Goal: Task Accomplishment & Management: Manage account settings

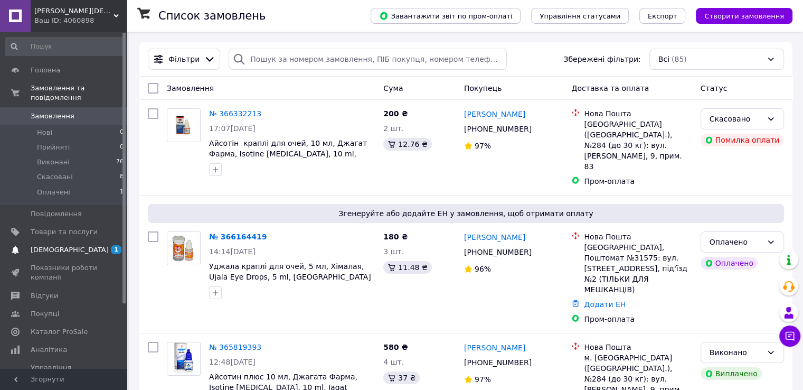
click at [46, 245] on span "[DEMOGRAPHIC_DATA]" at bounding box center [70, 250] width 78 height 10
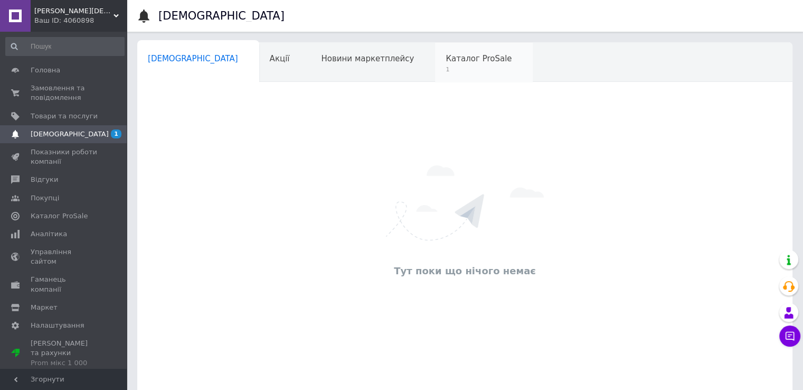
click at [446, 54] on span "Каталог ProSale" at bounding box center [479, 59] width 66 height 10
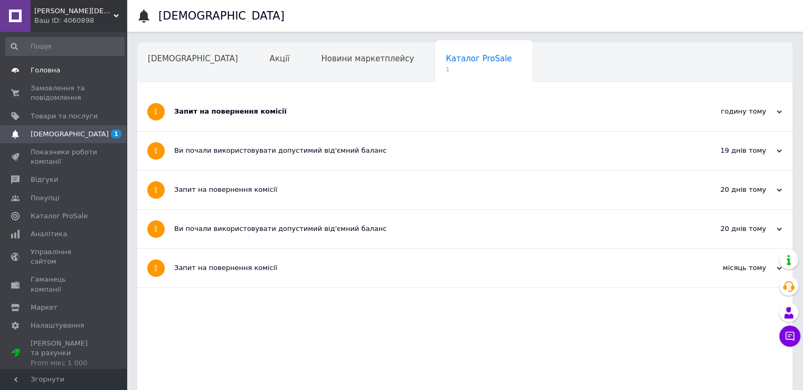
click at [51, 68] on span "Головна" at bounding box center [46, 70] width 30 height 10
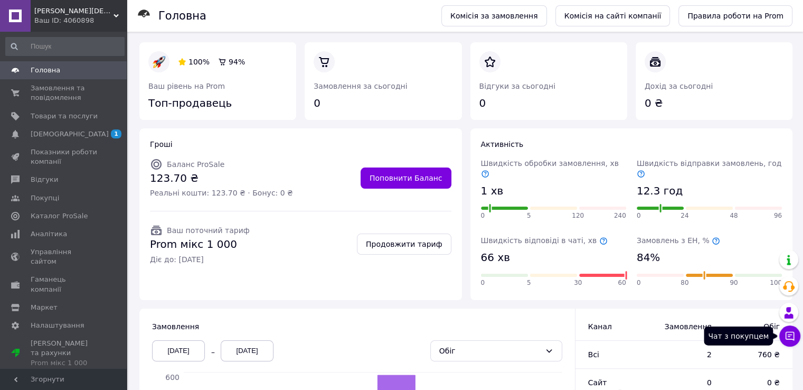
click at [791, 338] on icon at bounding box center [790, 336] width 11 height 11
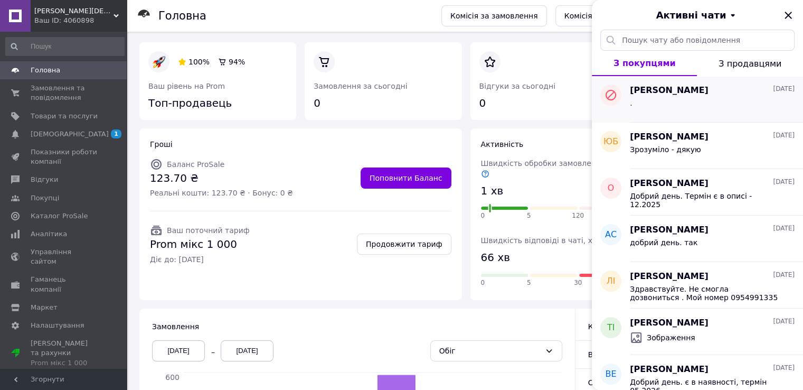
click at [678, 98] on div "." at bounding box center [712, 105] width 165 height 17
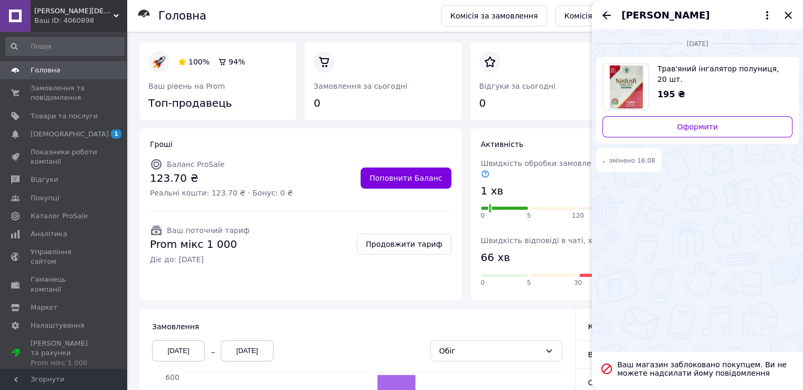
click at [606, 14] on icon "Назад" at bounding box center [607, 15] width 13 height 13
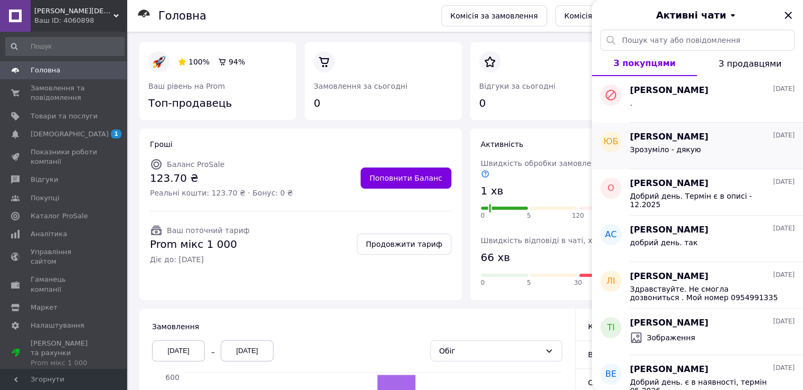
click at [666, 152] on span "Зрозуміло - дякую" at bounding box center [665, 149] width 71 height 8
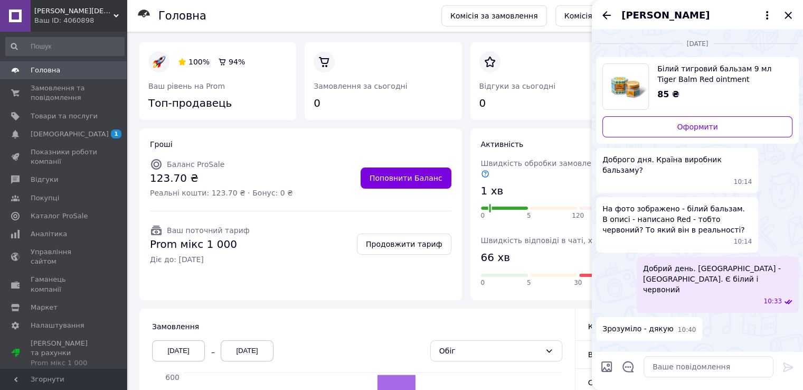
click at [640, 86] on img "Переглянути товар" at bounding box center [625, 86] width 45 height 45
click at [57, 119] on span "Товари та послуги" at bounding box center [64, 116] width 67 height 10
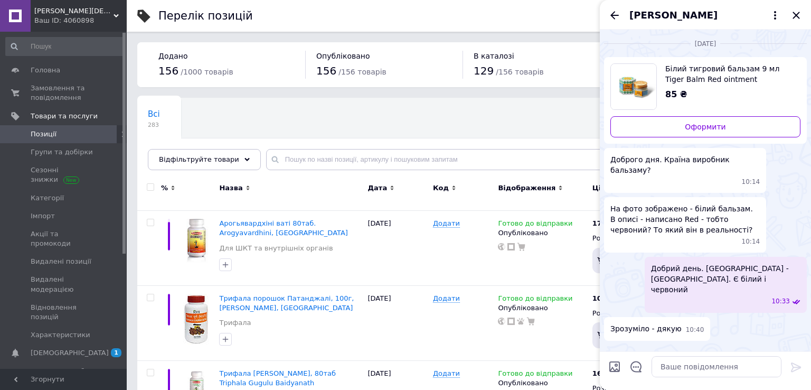
click at [51, 138] on span "Позиції" at bounding box center [44, 134] width 26 height 10
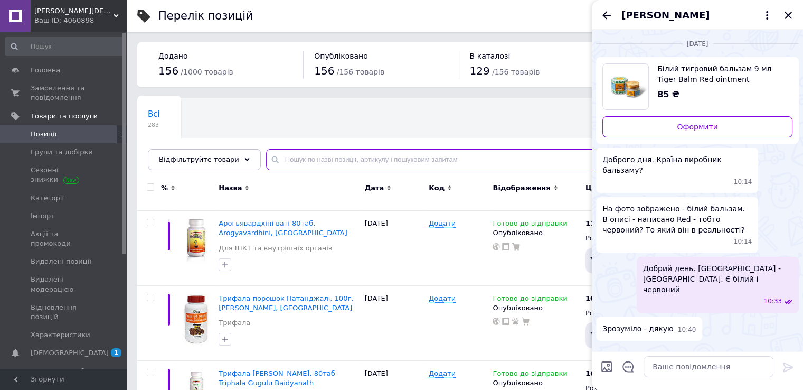
click at [324, 161] on input "text" at bounding box center [524, 159] width 516 height 21
click at [607, 16] on icon "Назад" at bounding box center [607, 15] width 13 height 13
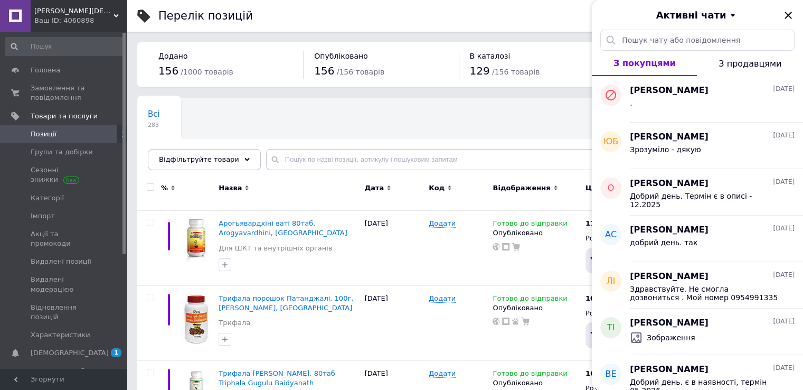
click at [794, 13] on div "Активні чати" at bounding box center [697, 15] width 211 height 30
click at [790, 12] on icon "Закрити" at bounding box center [788, 15] width 13 height 13
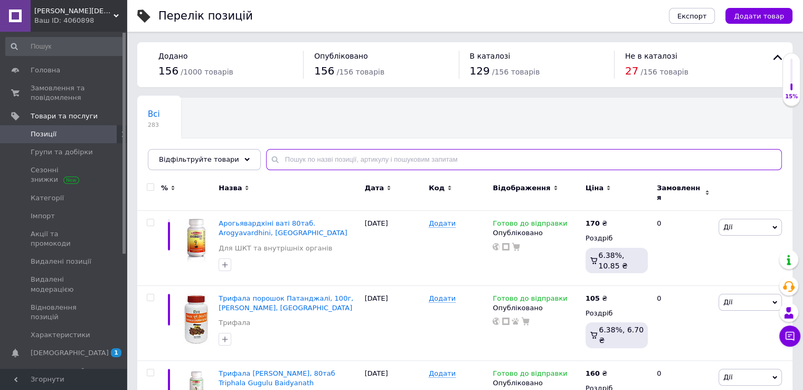
click at [380, 163] on input "text" at bounding box center [524, 159] width 516 height 21
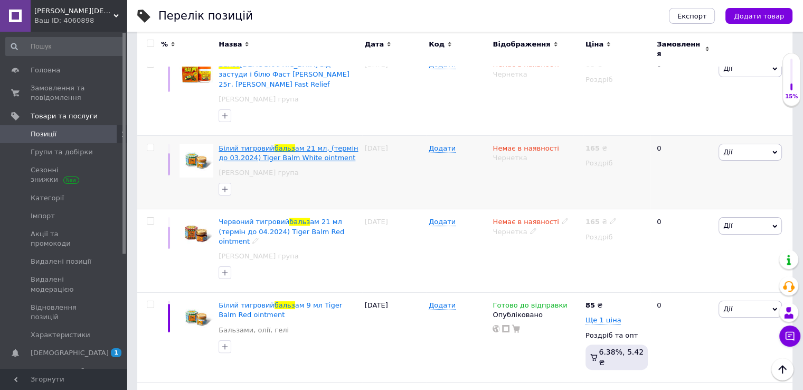
scroll to position [211, 0]
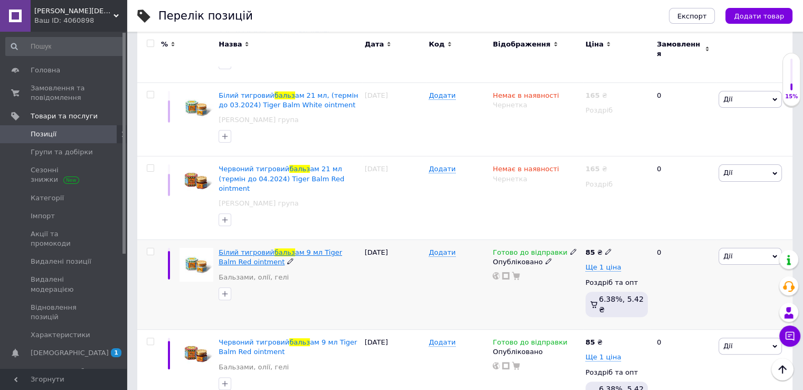
type input "бальз"
click at [342, 248] on span "ам 9 мл Tiger Balm Red ointment" at bounding box center [281, 256] width 124 height 17
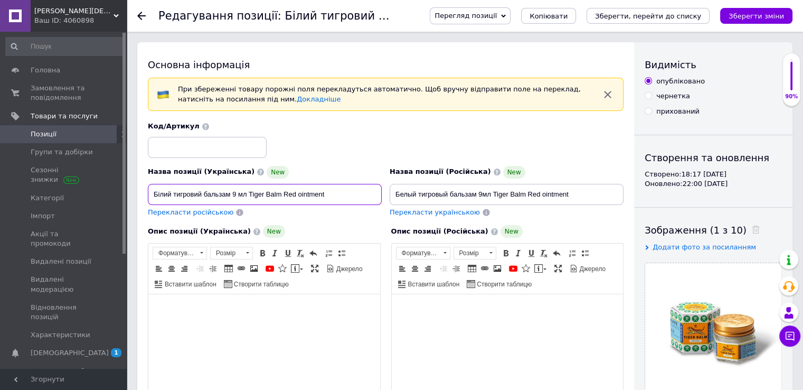
click at [294, 195] on input "Білий тигровий бальзам 9 мл Tiger Balm Red ointment" at bounding box center [265, 194] width 234 height 21
type input "Білий тигровий бальзам 9 мл Tiger Balm White ointment"
click at [539, 193] on input "Белый тигровый бальзам 9мл Tiger Balm Red ointment" at bounding box center [507, 194] width 234 height 21
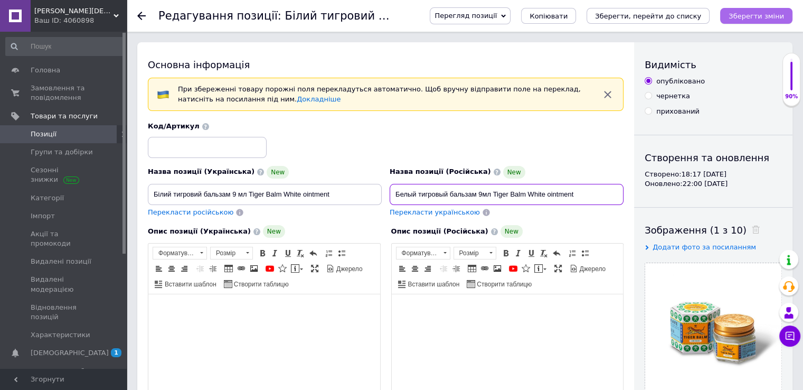
type input "Белый тигровый бальзам 9мл Tiger Balm White ointment"
click at [744, 15] on icon "Зберегти зміни" at bounding box center [756, 16] width 55 height 8
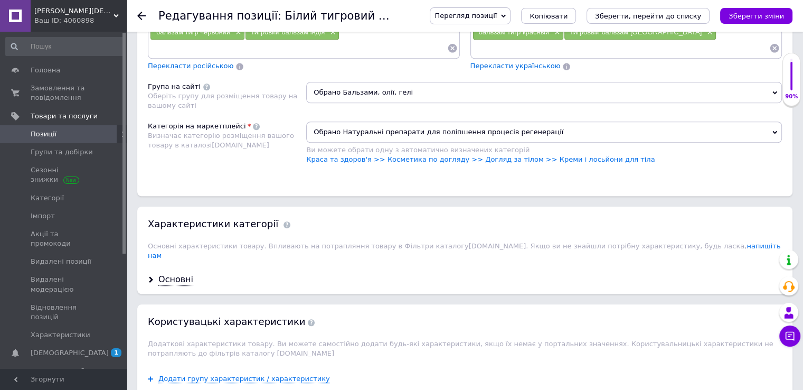
scroll to position [845, 0]
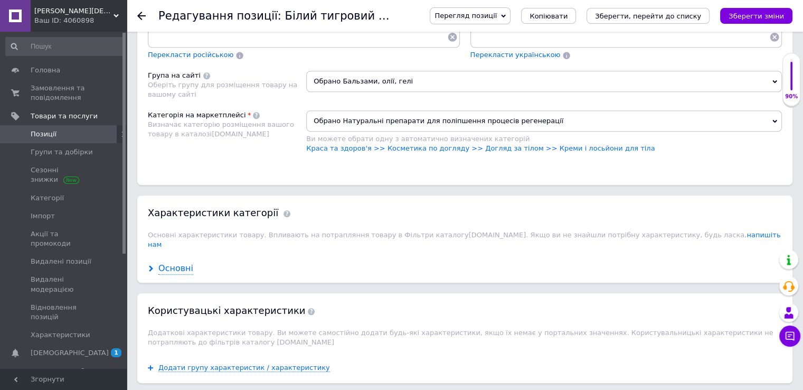
click at [174, 263] on div "Основні" at bounding box center [175, 269] width 35 height 12
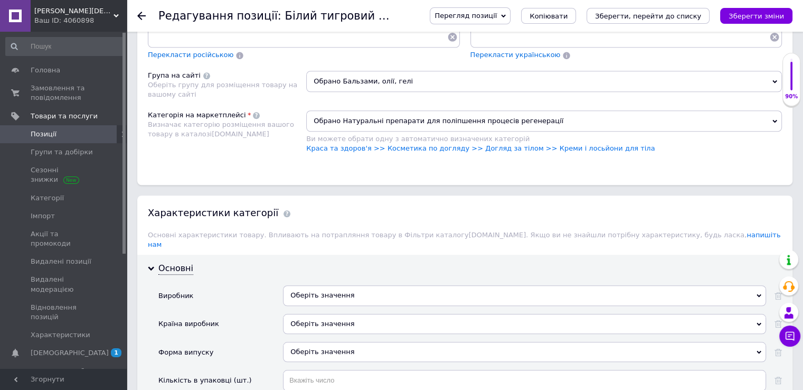
click at [304, 314] on div "Оберіть значення" at bounding box center [524, 324] width 483 height 20
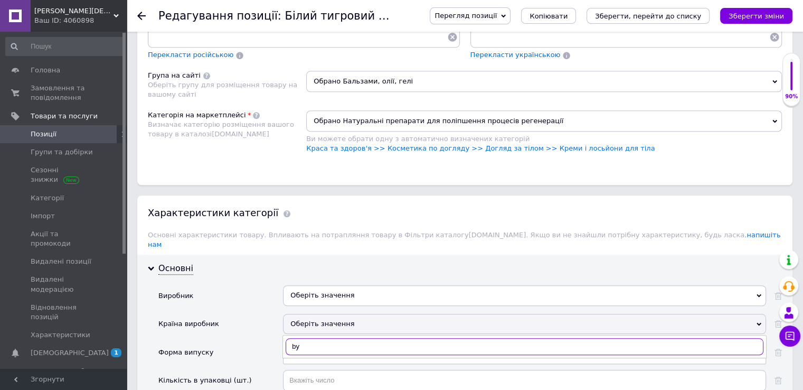
type input "b"
type input "ин"
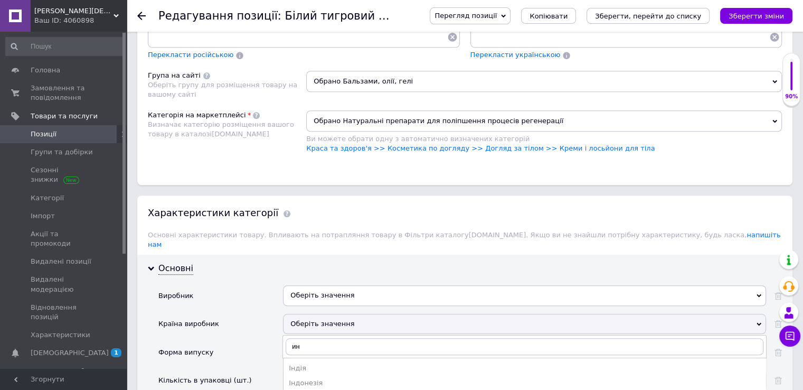
click at [292, 363] on div "Індія" at bounding box center [525, 368] width 472 height 10
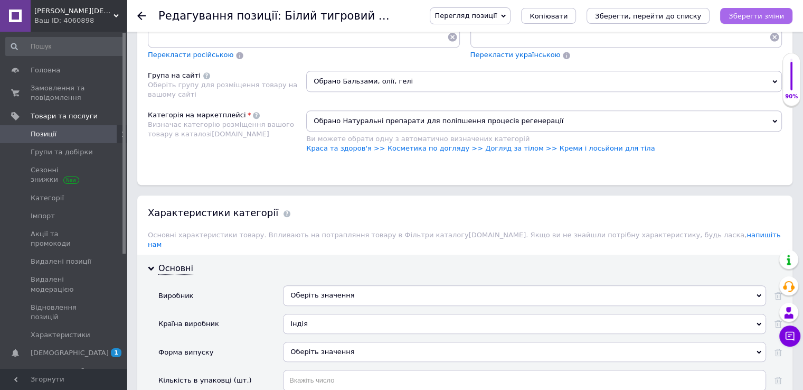
click at [765, 10] on button "Зберегти зміни" at bounding box center [756, 16] width 72 height 16
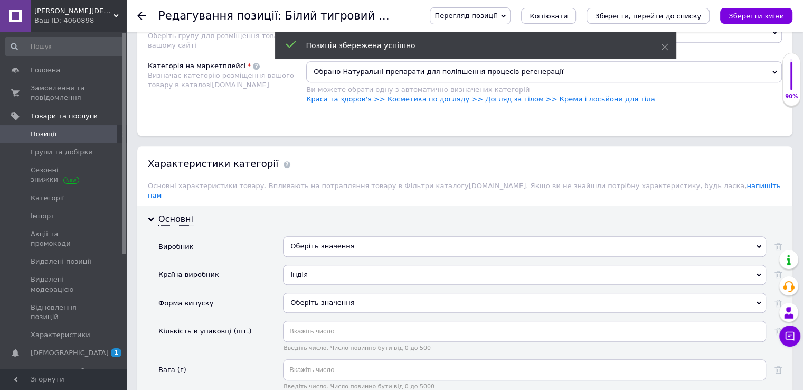
scroll to position [951, 0]
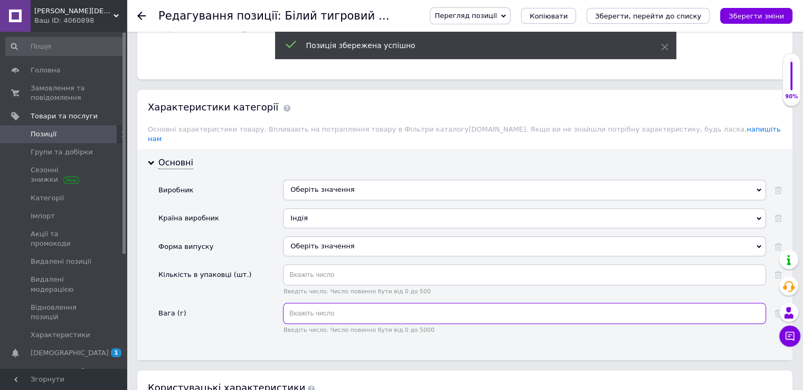
click at [324, 303] on input "text" at bounding box center [524, 313] width 483 height 21
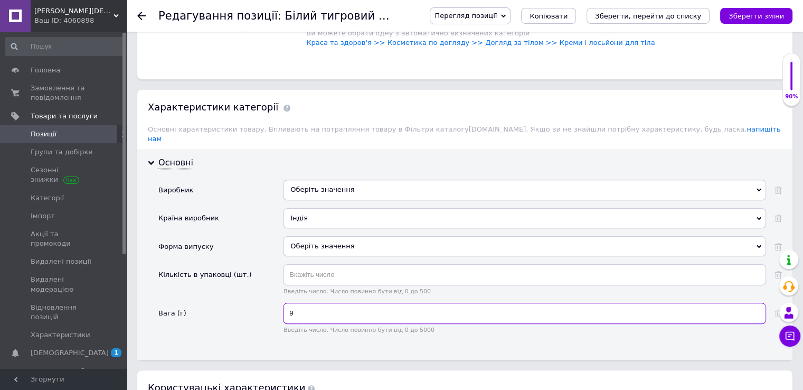
type input "9"
drag, startPoint x: 281, startPoint y: 341, endPoint x: 269, endPoint y: 339, distance: 12.3
click at [280, 341] on div "Основні Виробник Оберіть значення Країна виробник Індія Індія Форма випуску Обе…" at bounding box center [465, 254] width 656 height 211
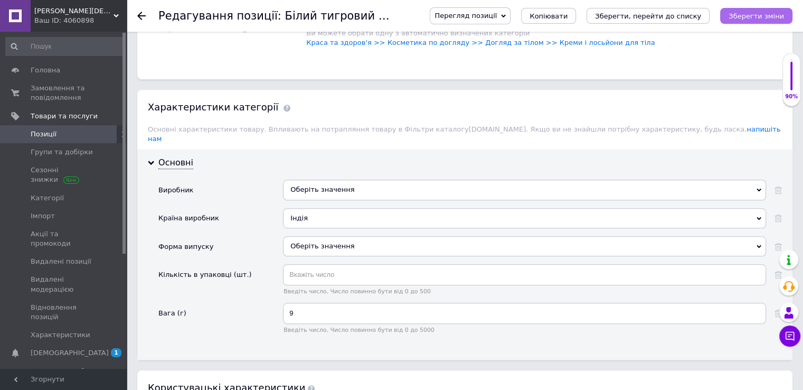
click at [766, 8] on button "Зберегти зміни" at bounding box center [756, 16] width 72 height 16
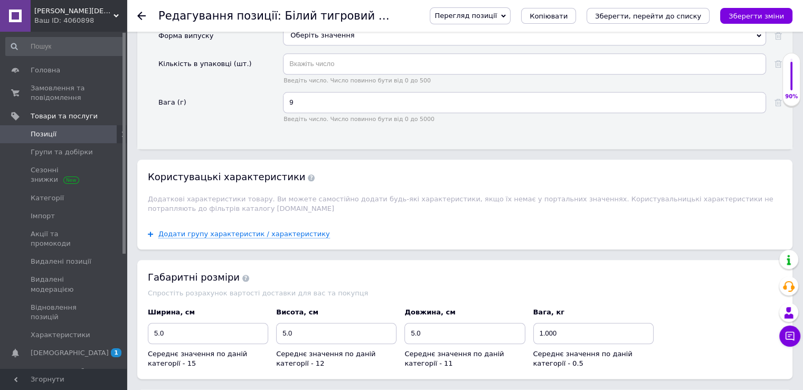
scroll to position [1215, 0]
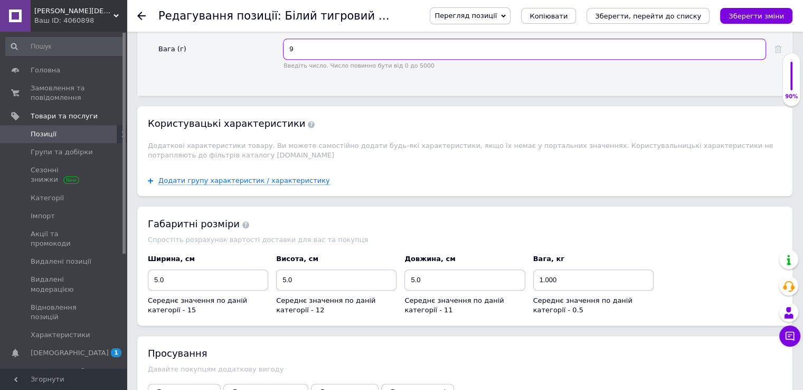
click at [307, 39] on input "9" at bounding box center [524, 49] width 483 height 21
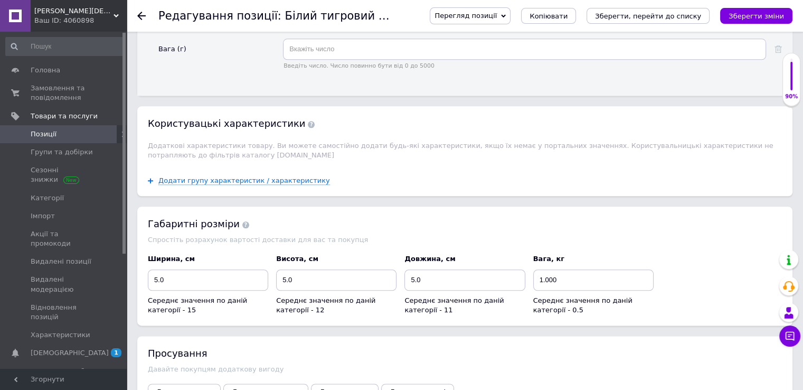
click at [258, 55] on div "Вага (г)" at bounding box center [220, 58] width 125 height 39
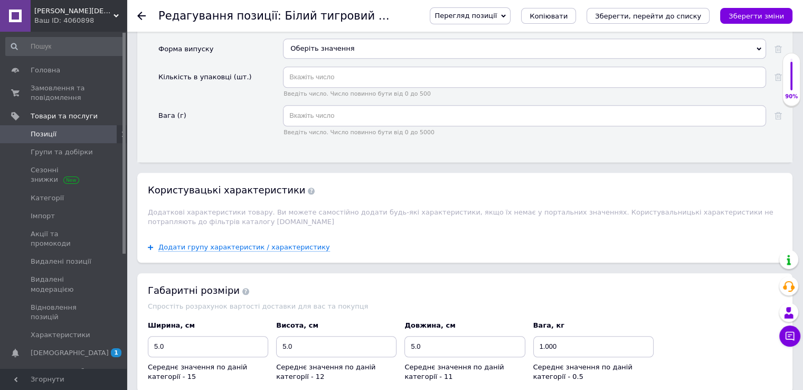
scroll to position [1056, 0]
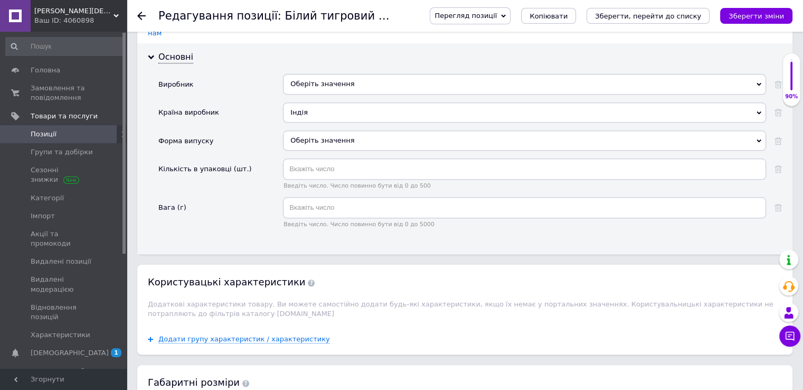
click at [766, 16] on icon "Зберегти зміни" at bounding box center [756, 16] width 55 height 8
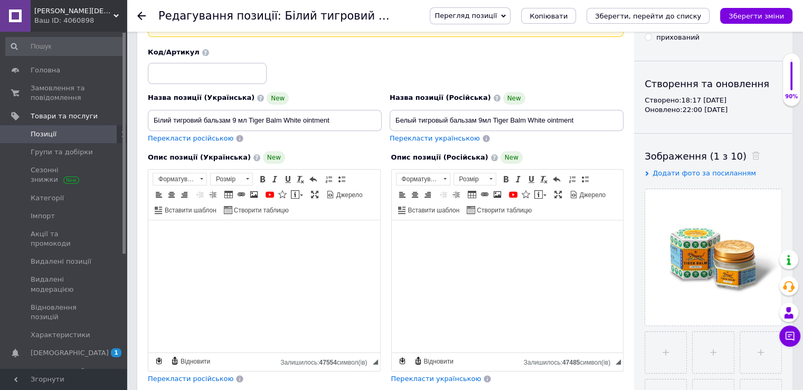
scroll to position [0, 0]
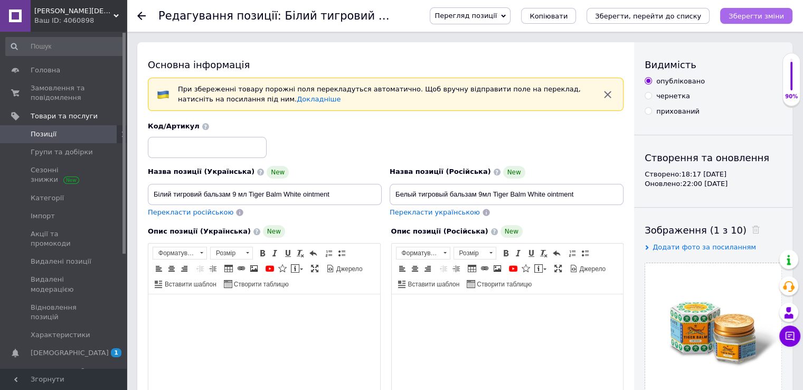
click at [769, 12] on icon "Зберегти зміни" at bounding box center [756, 16] width 55 height 8
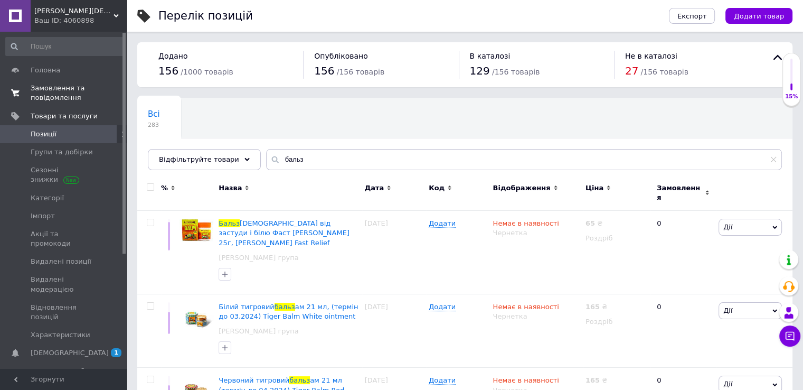
click at [59, 91] on span "Замовлення та повідомлення" at bounding box center [64, 92] width 67 height 19
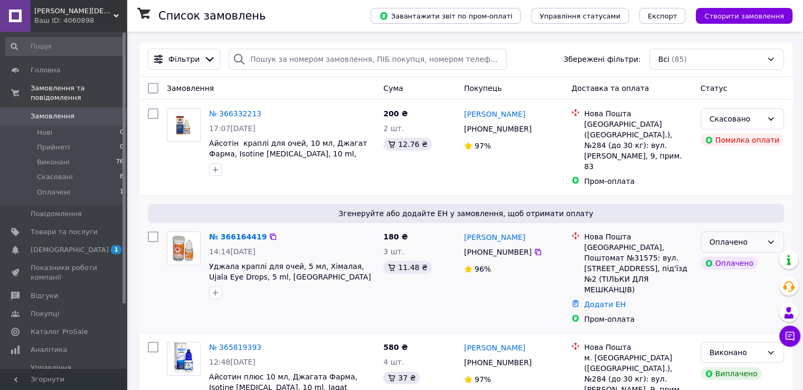
click at [778, 235] on div "Оплачено" at bounding box center [742, 241] width 83 height 21
click at [736, 254] on li "Прийнято" at bounding box center [742, 254] width 82 height 19
click at [240, 232] on link "№ 366164419" at bounding box center [235, 236] width 52 height 8
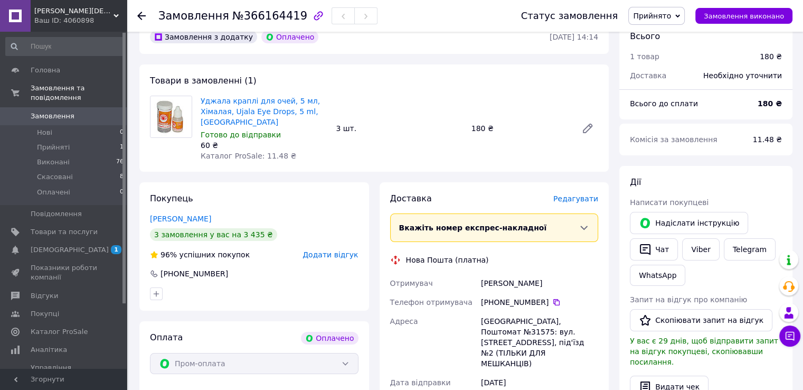
scroll to position [53, 0]
click at [176, 218] on link "[PERSON_NAME]" at bounding box center [180, 219] width 61 height 8
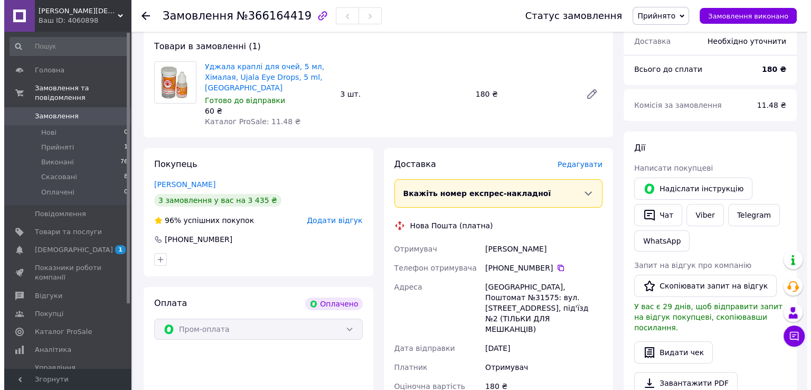
scroll to position [106, 0]
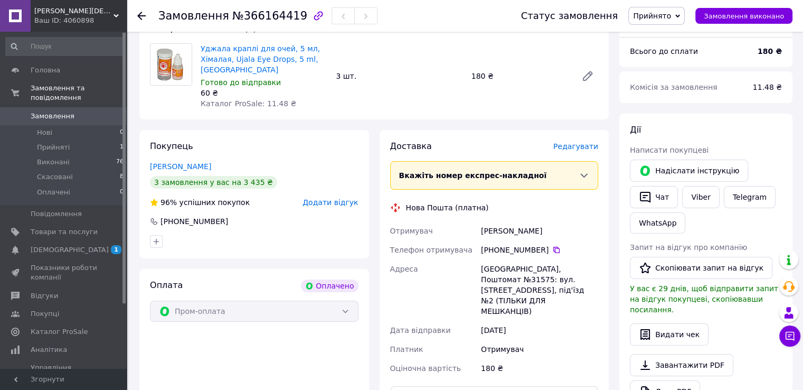
click at [587, 146] on span "Редагувати" at bounding box center [576, 146] width 45 height 8
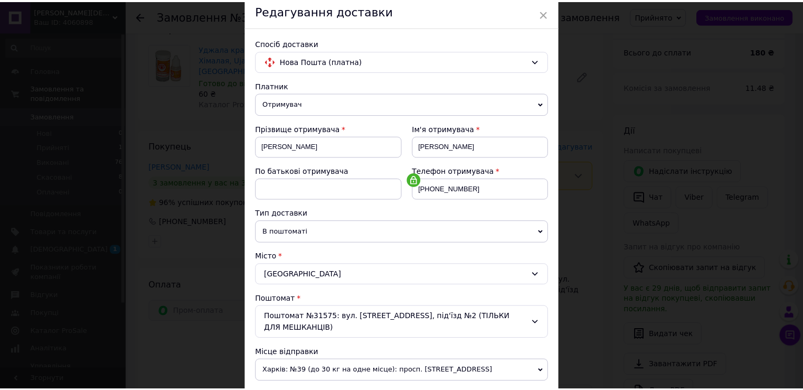
scroll to position [0, 0]
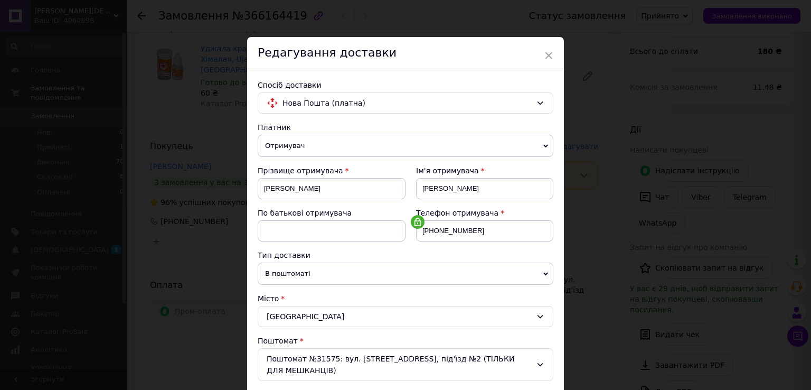
click at [548, 54] on span "×" at bounding box center [549, 55] width 10 height 18
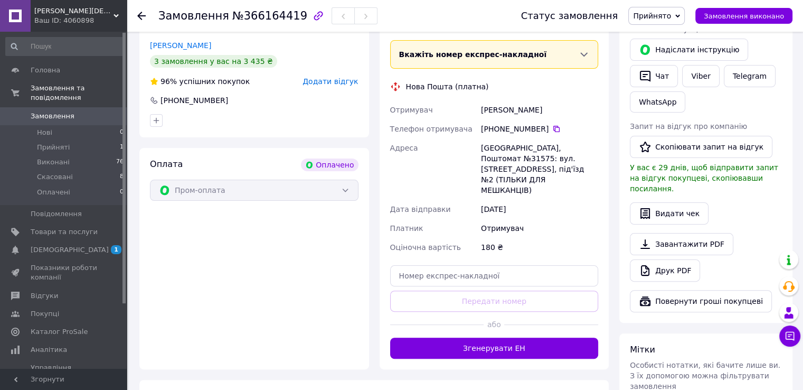
scroll to position [317, 0]
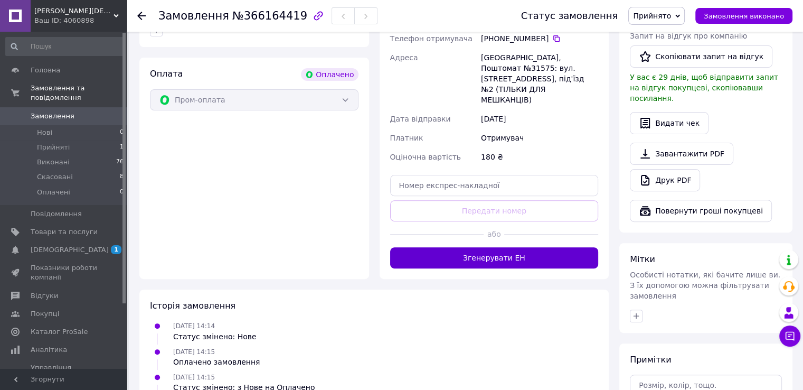
click at [525, 247] on button "Згенерувати ЕН" at bounding box center [494, 257] width 209 height 21
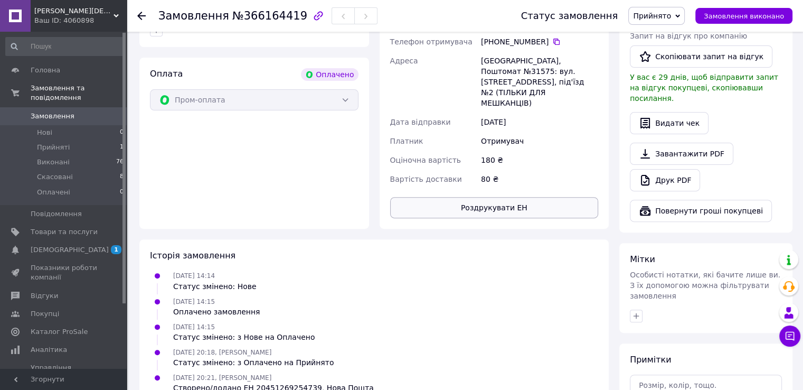
click at [497, 197] on button "Роздрукувати ЕН" at bounding box center [494, 207] width 209 height 21
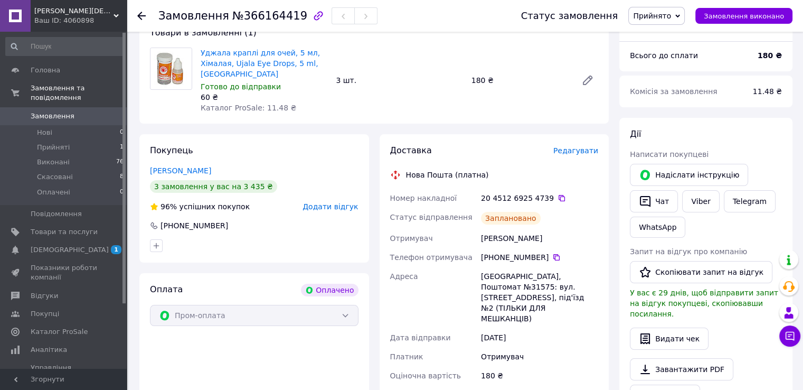
scroll to position [53, 0]
